Goal: Information Seeking & Learning: Learn about a topic

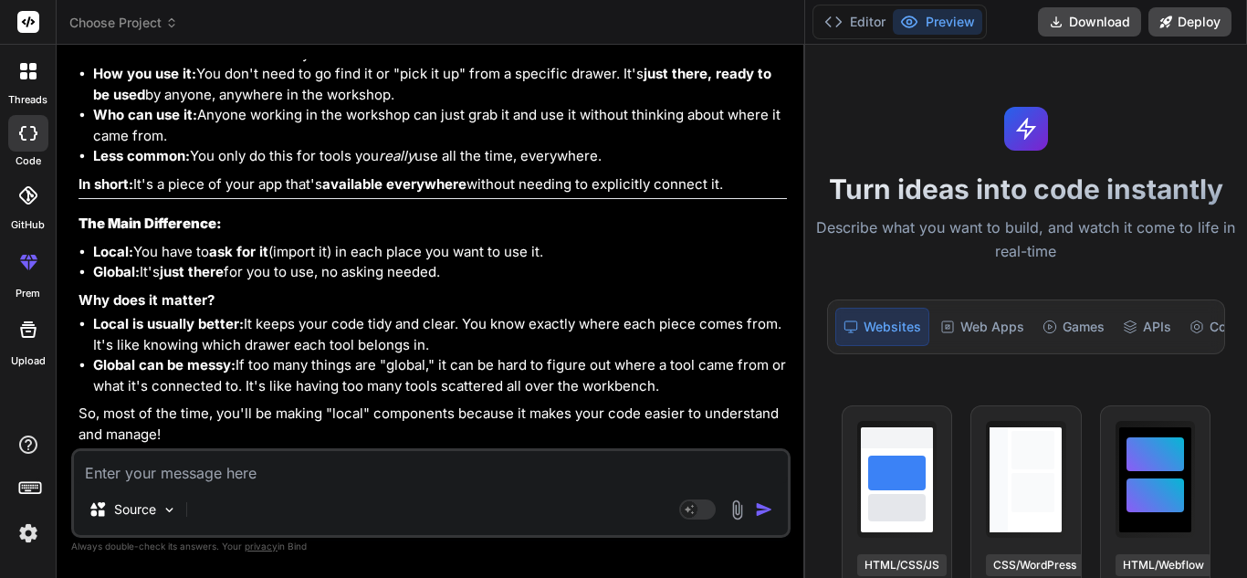
scroll to position [8242, 0]
type textarea "x"
click at [245, 467] on textarea at bounding box center [431, 467] width 714 height 33
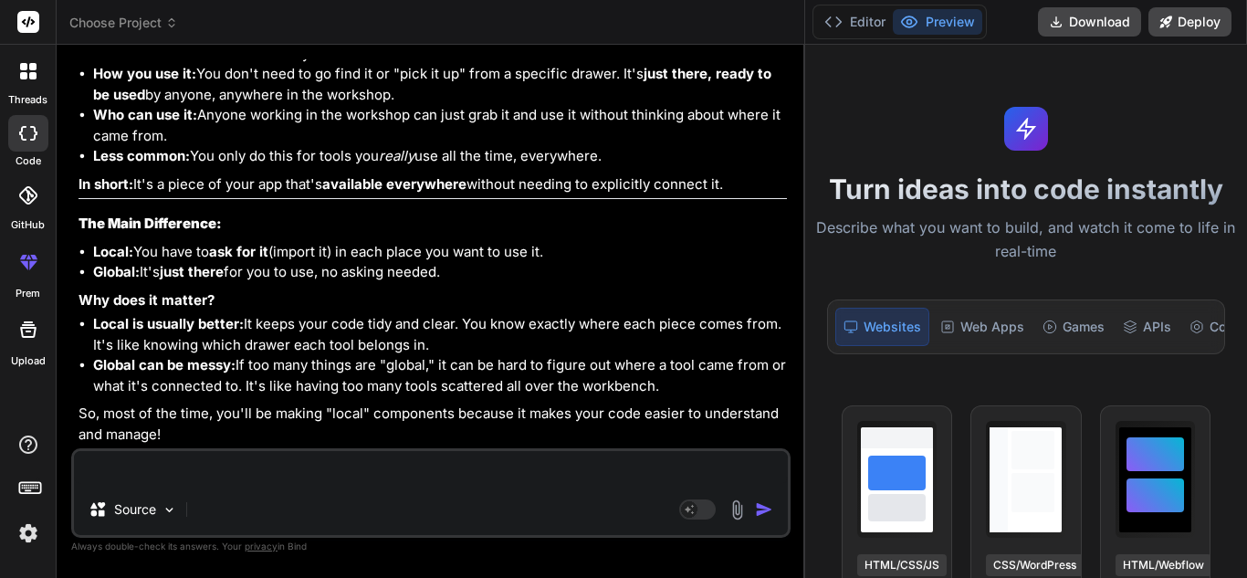
type textarea "h"
type textarea "x"
type textarea "ho"
type textarea "x"
type textarea "hoi"
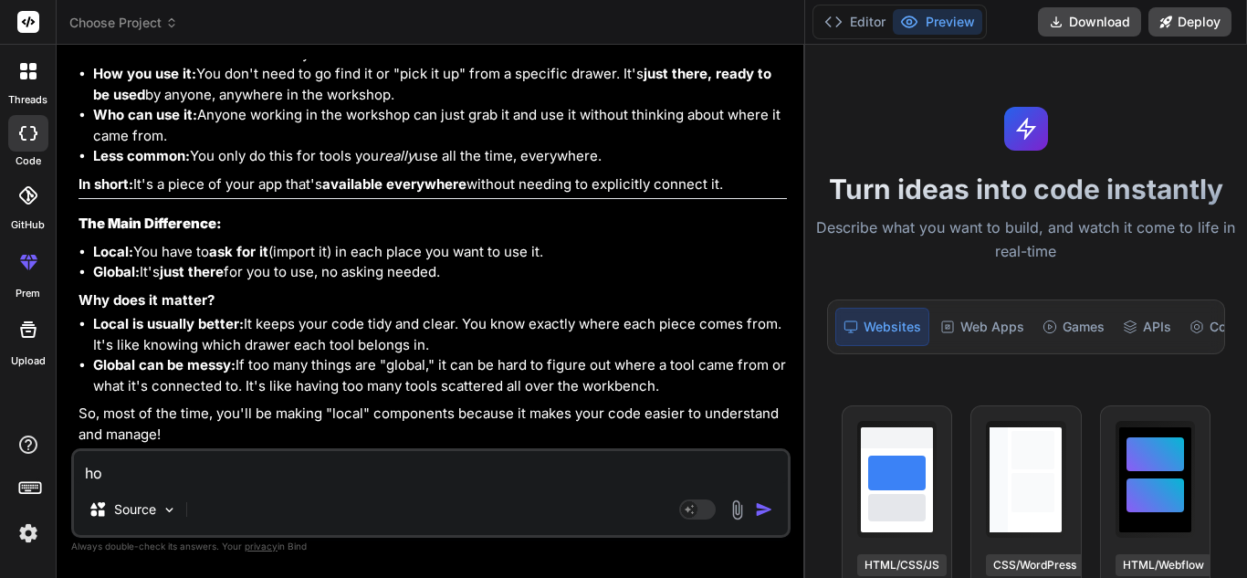
type textarea "x"
type textarea "hois"
type textarea "x"
type textarea "hoist"
type textarea "x"
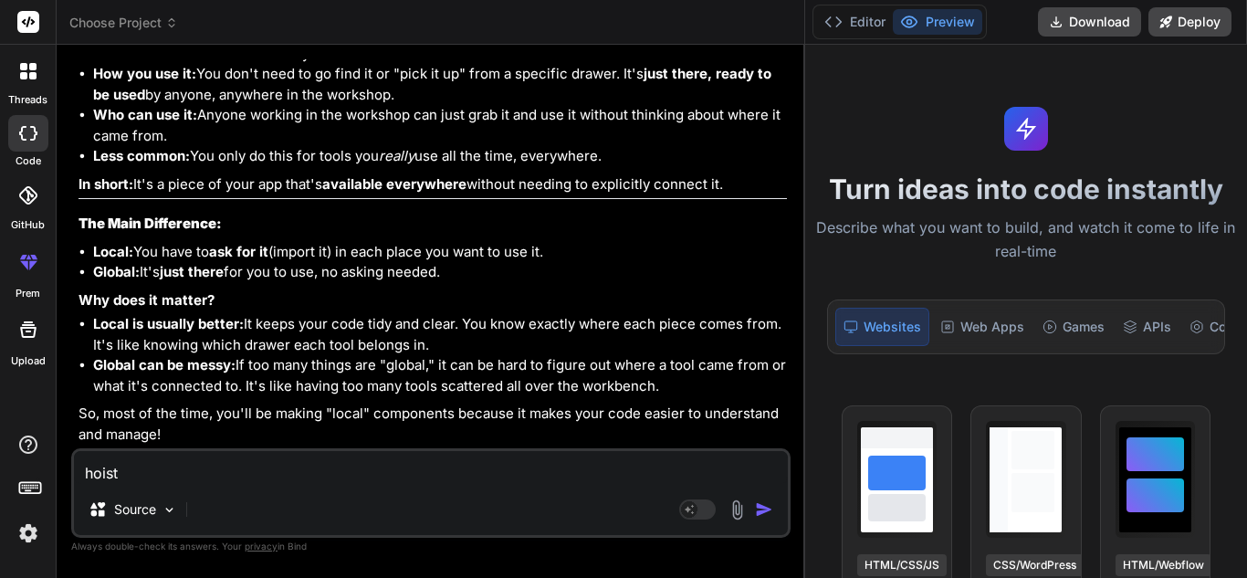
type textarea "hoisti"
type textarea "x"
type textarea "hoistin"
type textarea "x"
type textarea "hoisting"
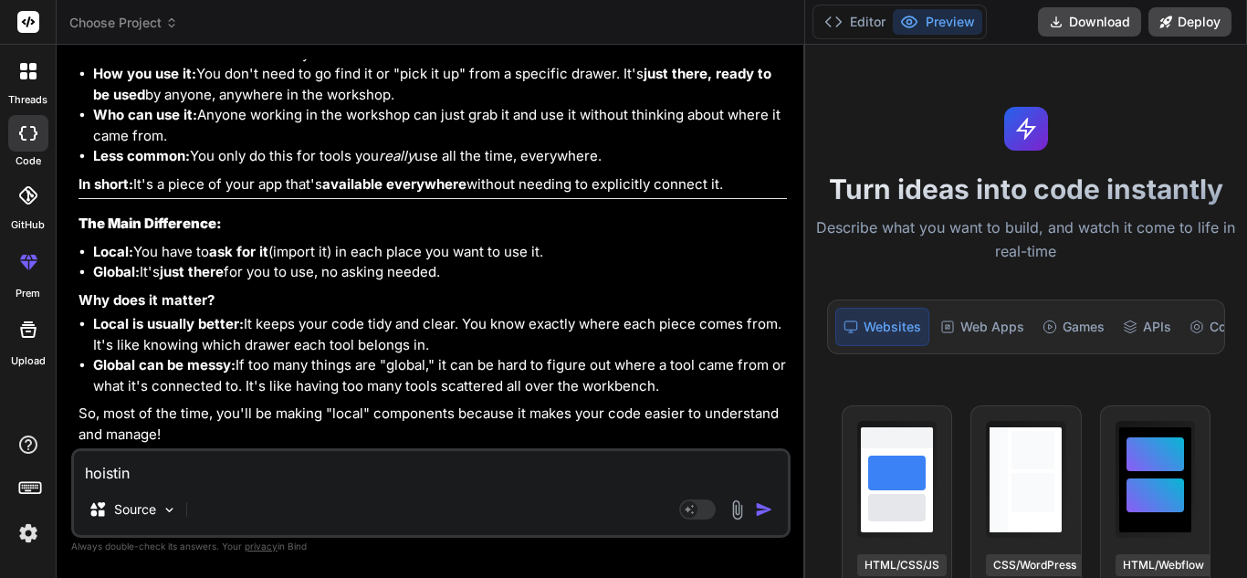
type textarea "x"
type textarea "hoisting"
type textarea "x"
type textarea "hoisting i"
type textarea "x"
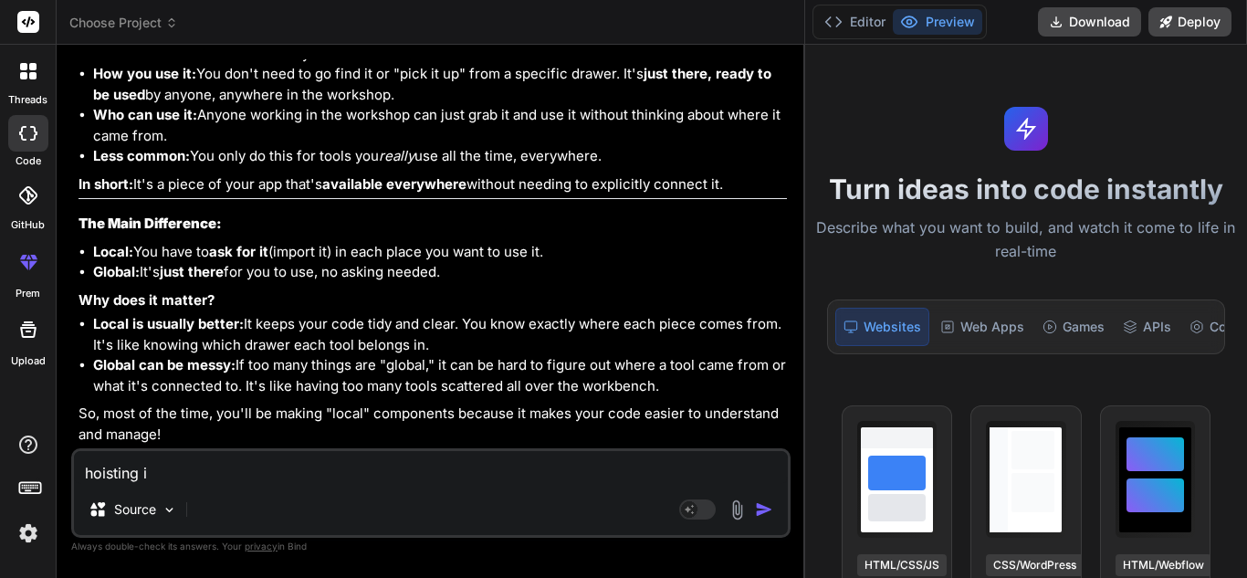
type textarea "hoisting in"
type textarea "x"
type textarea "hoisting in"
type textarea "x"
type textarea "hoisting in j"
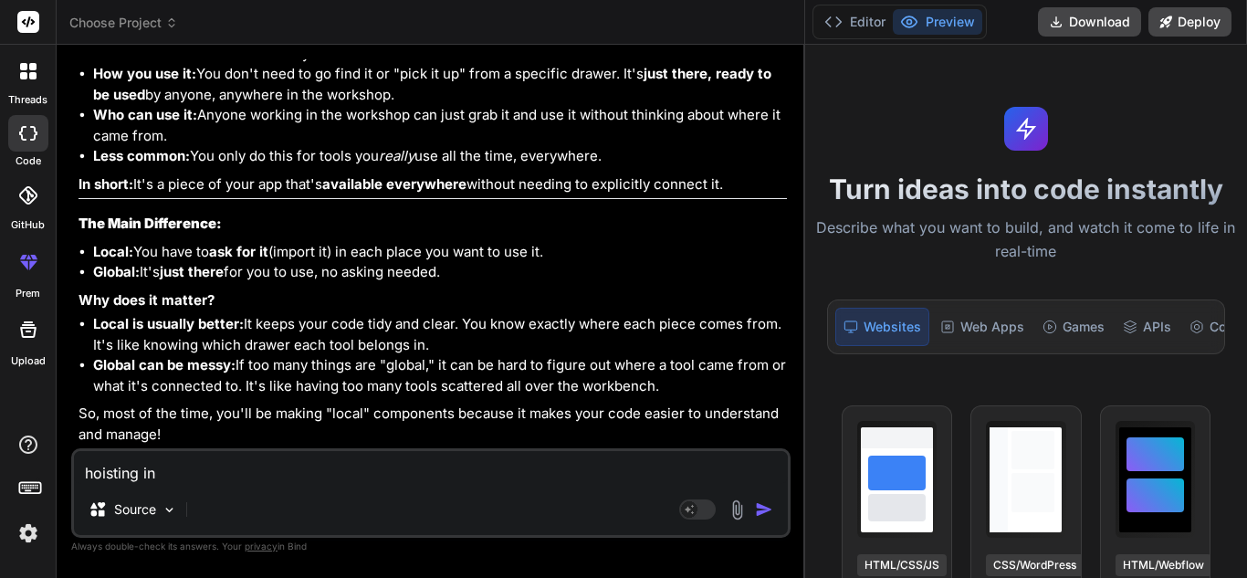
type textarea "x"
type textarea "hoisting in js"
type textarea "x"
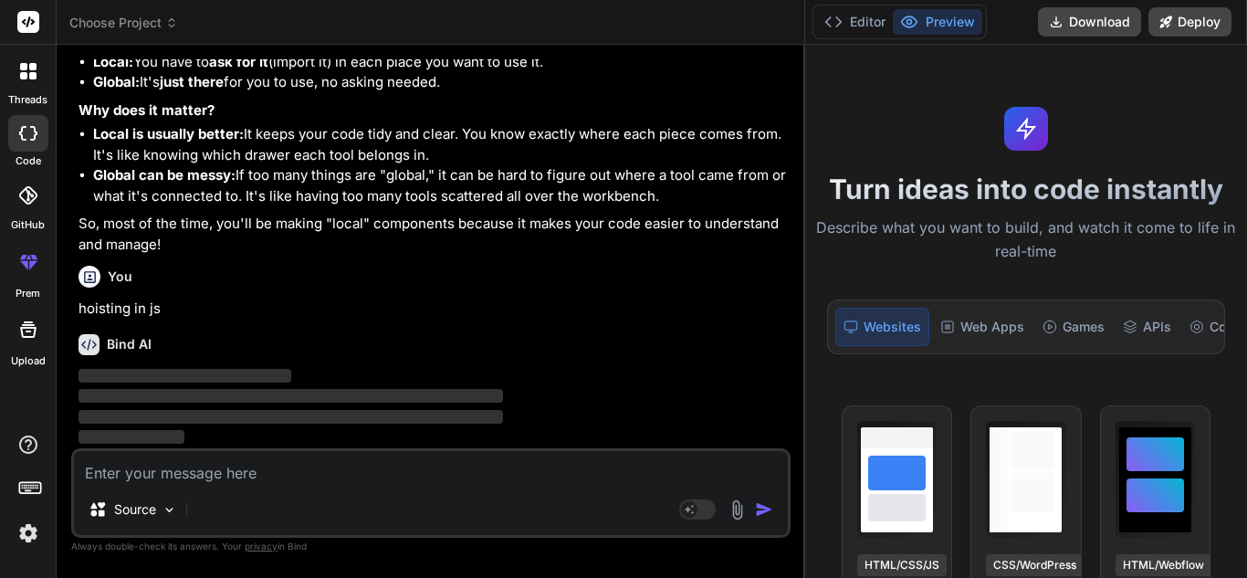
scroll to position [8431, 0]
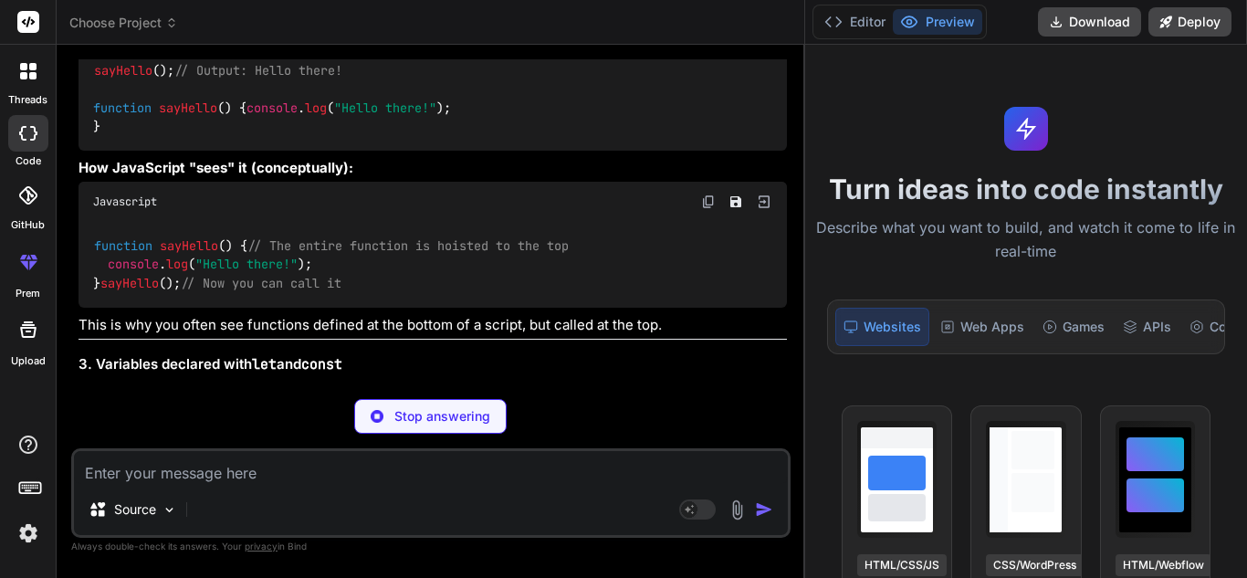
type textarea "x"
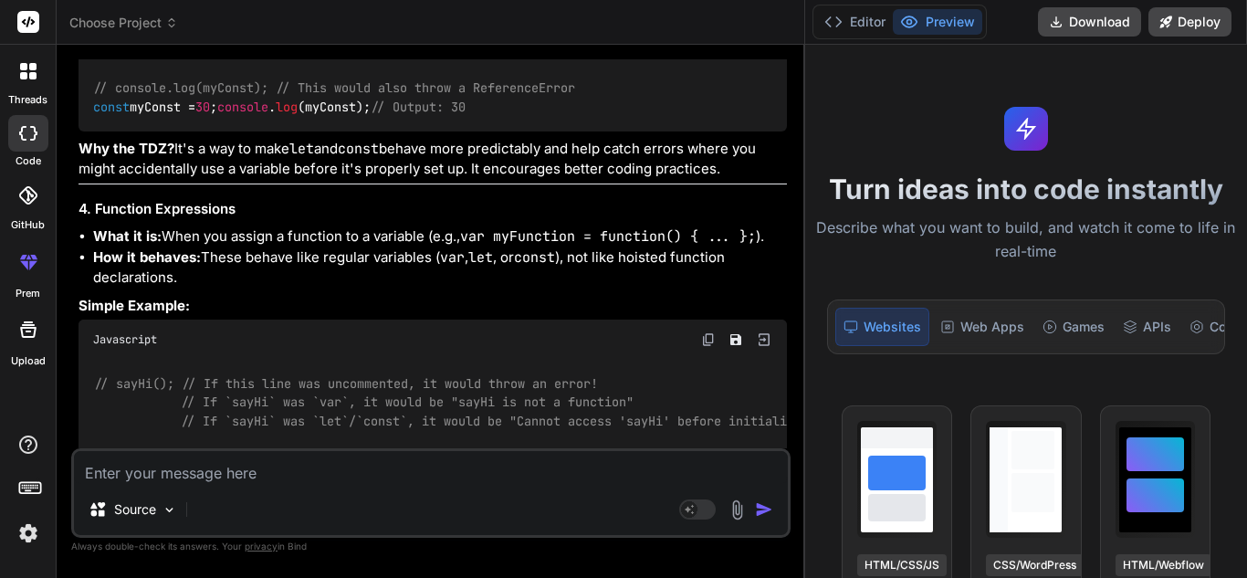
scroll to position [8888, 0]
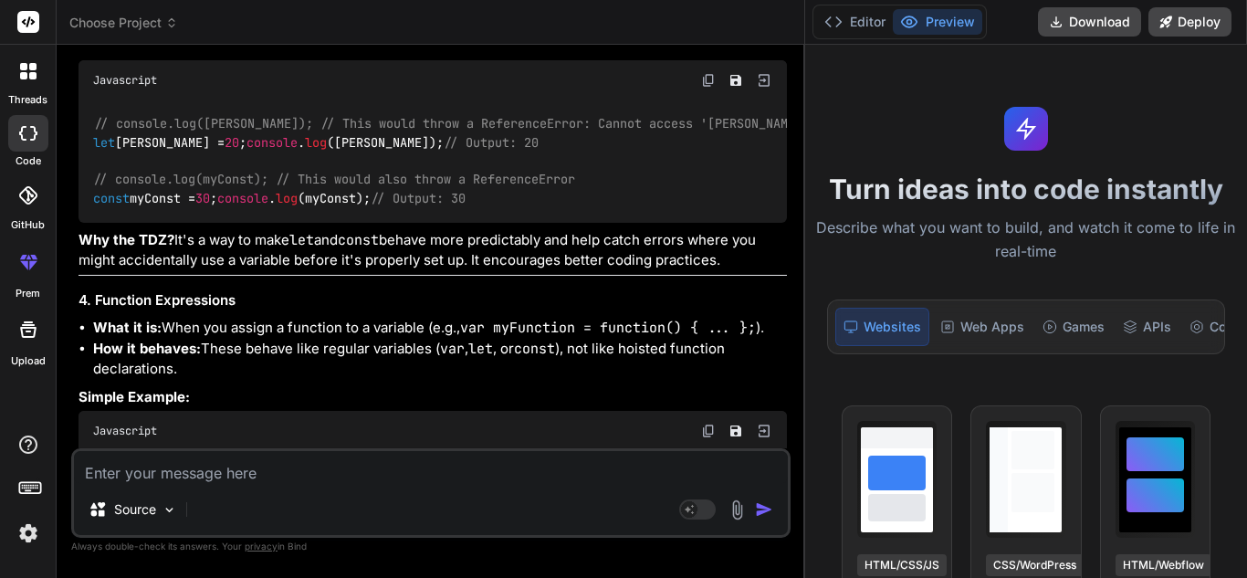
drag, startPoint x: 222, startPoint y: 179, endPoint x: 622, endPoint y: 178, distance: 399.8
drag, startPoint x: 400, startPoint y: 307, endPoint x: 177, endPoint y: 307, distance: 222.7
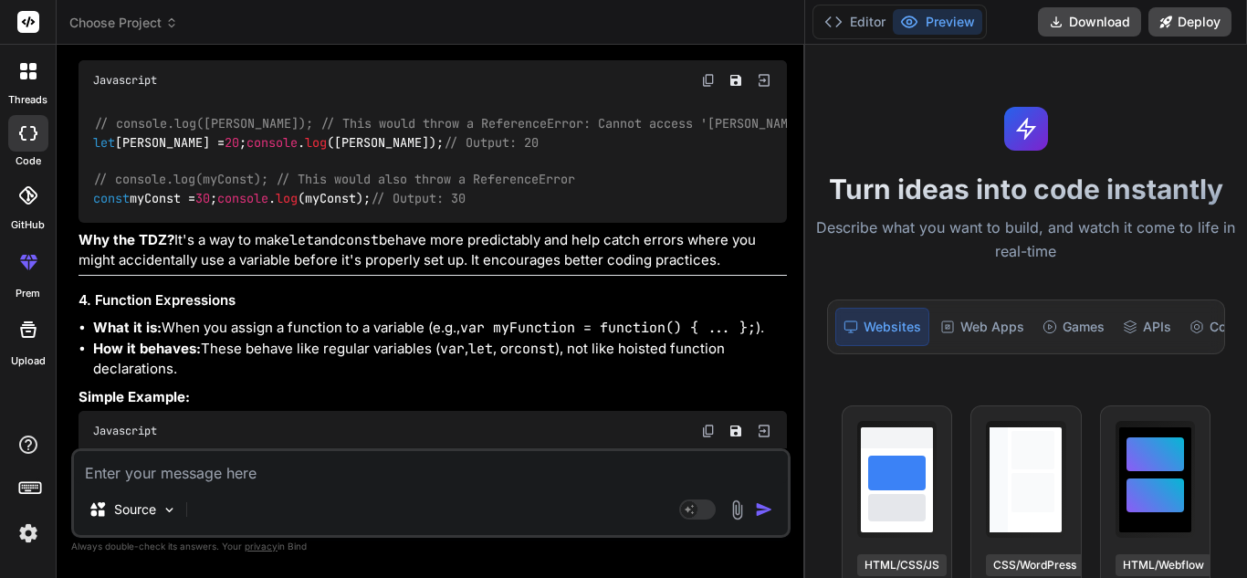
drag, startPoint x: 210, startPoint y: 204, endPoint x: 529, endPoint y: 200, distance: 318.6
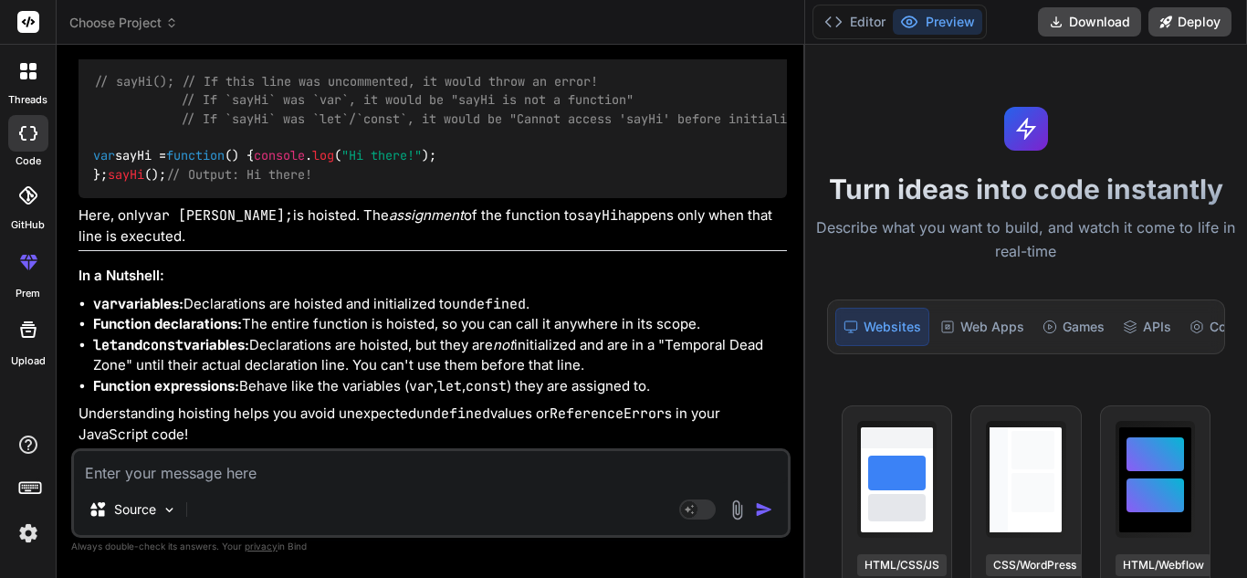
scroll to position [10599, 0]
